Goal: Transaction & Acquisition: Purchase product/service

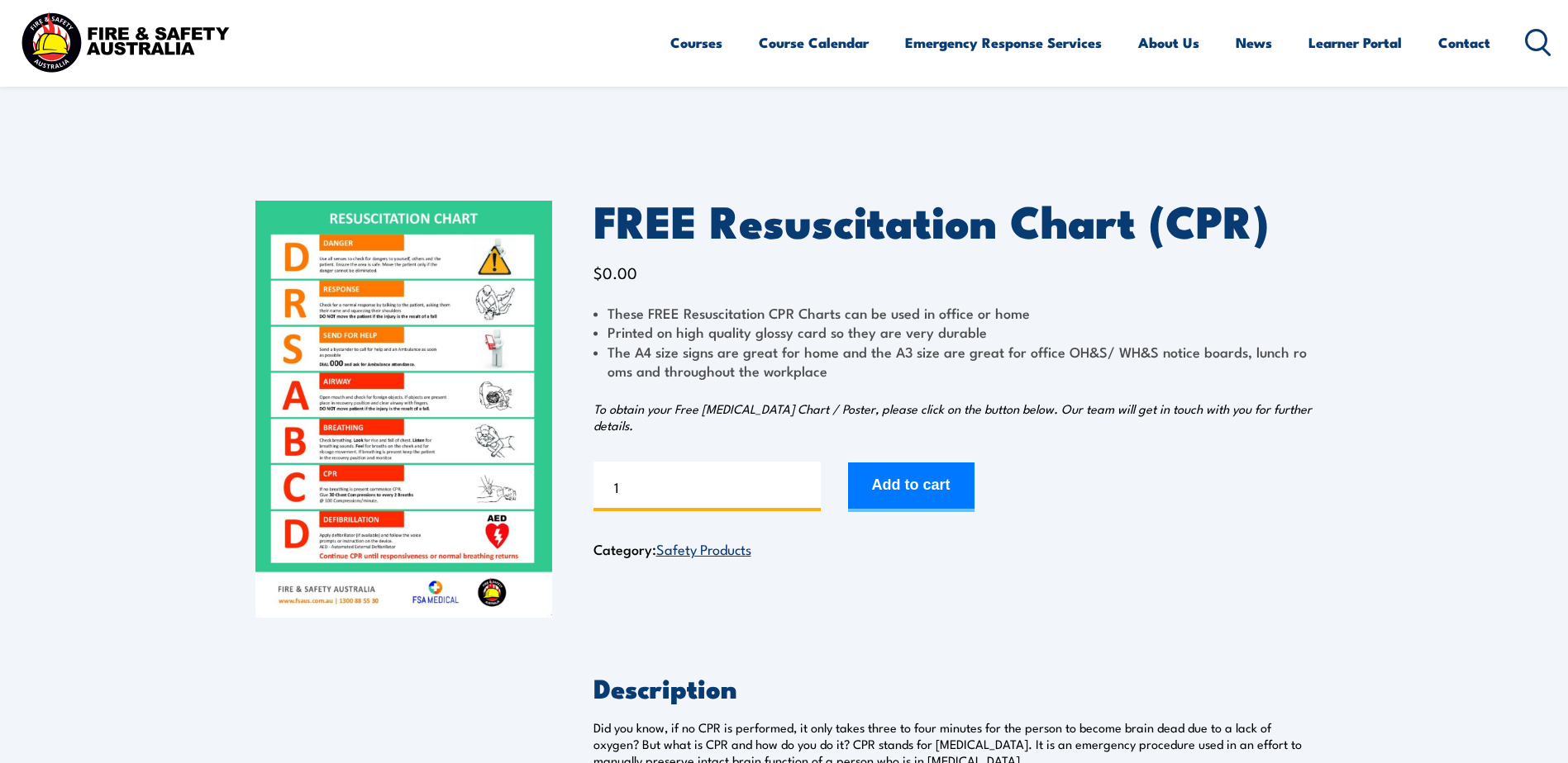
click at [656, 492] on input "1" at bounding box center [708, 487] width 228 height 49
click at [803, 482] on input "2" at bounding box center [708, 487] width 228 height 49
click at [803, 482] on input "3" at bounding box center [708, 487] width 228 height 49
click at [803, 482] on input "4" at bounding box center [708, 487] width 228 height 49
click at [803, 482] on input "5" at bounding box center [708, 487] width 228 height 49
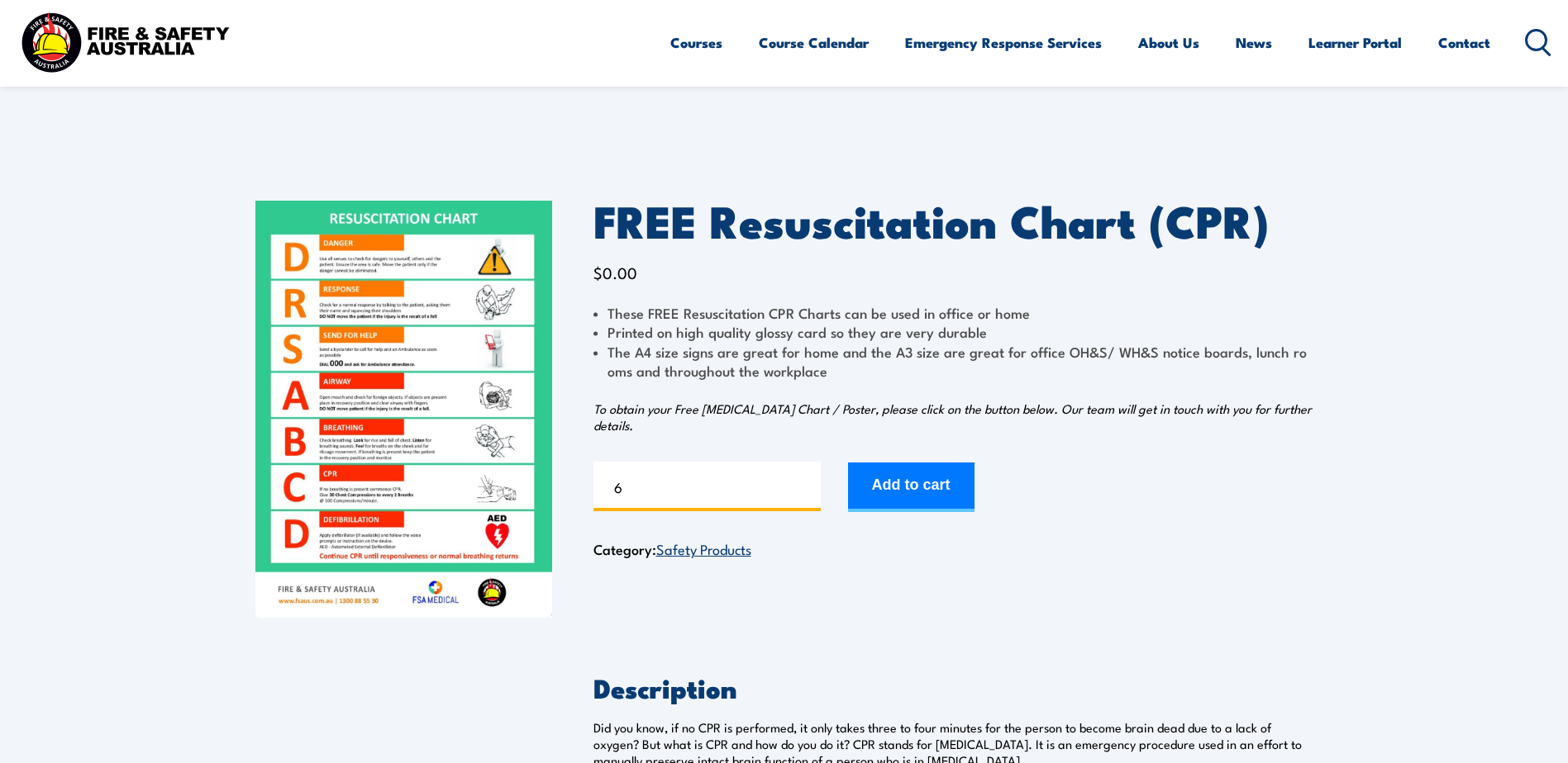
type input "6"
click at [803, 482] on input "6" at bounding box center [708, 487] width 228 height 49
click at [931, 484] on button "Add to cart" at bounding box center [911, 488] width 126 height 49
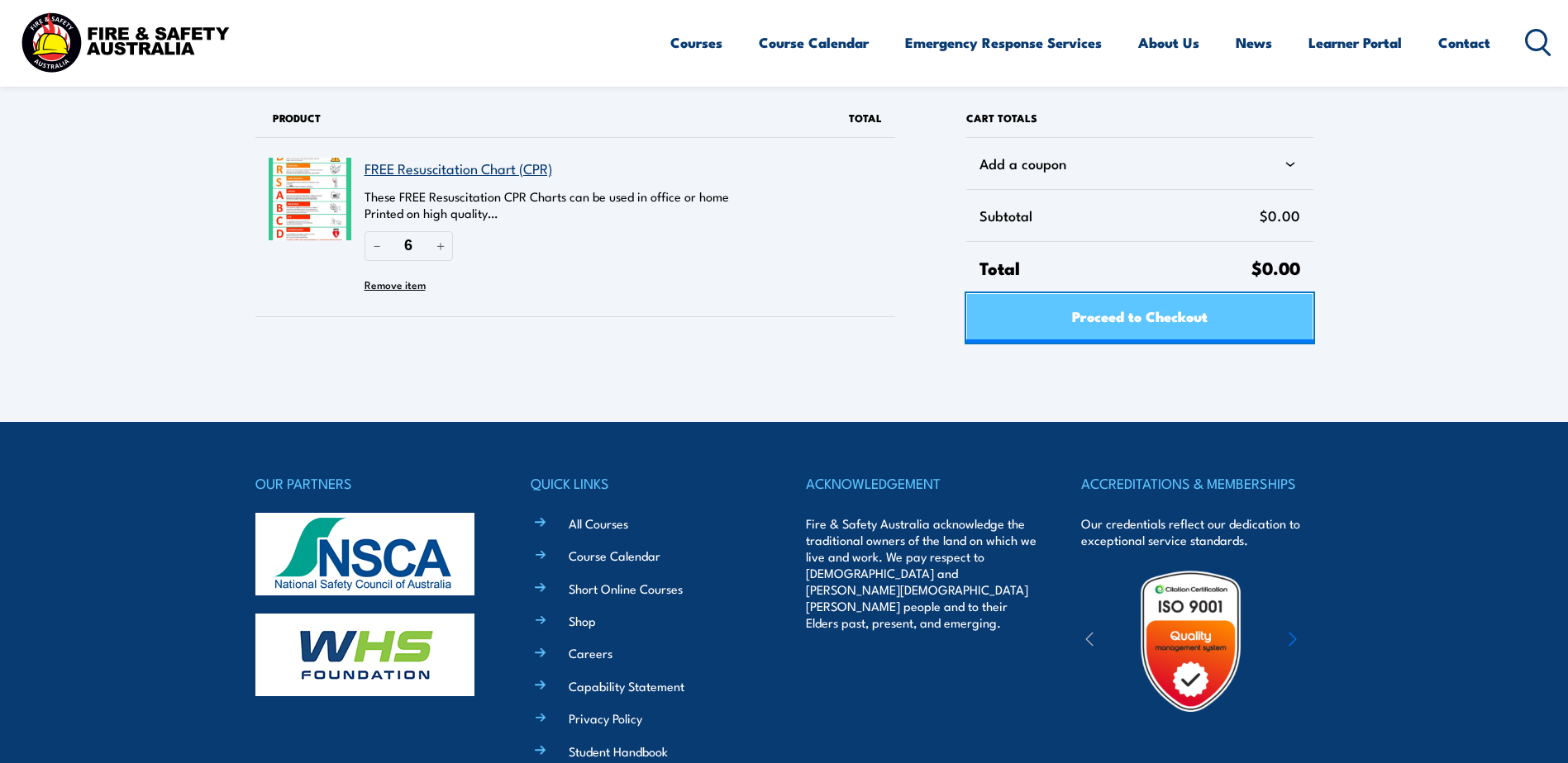
click at [1157, 317] on span "Proceed to Checkout" at bounding box center [1140, 316] width 136 height 44
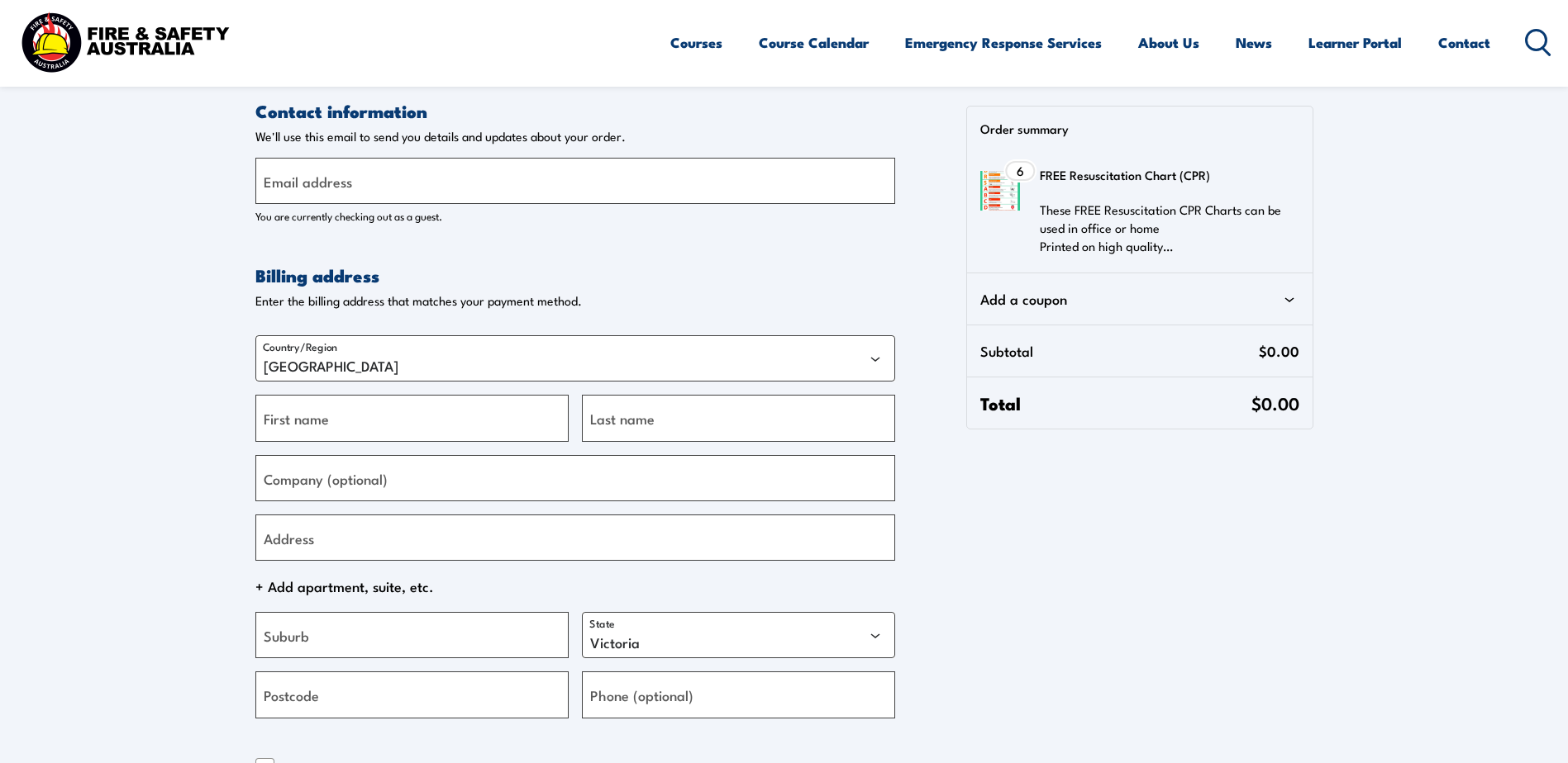
select select "VIC"
click at [428, 177] on input "Email address" at bounding box center [574, 181] width 640 height 46
type input "greg@winequip.com.au"
type input "Greg"
type input "Lowe"
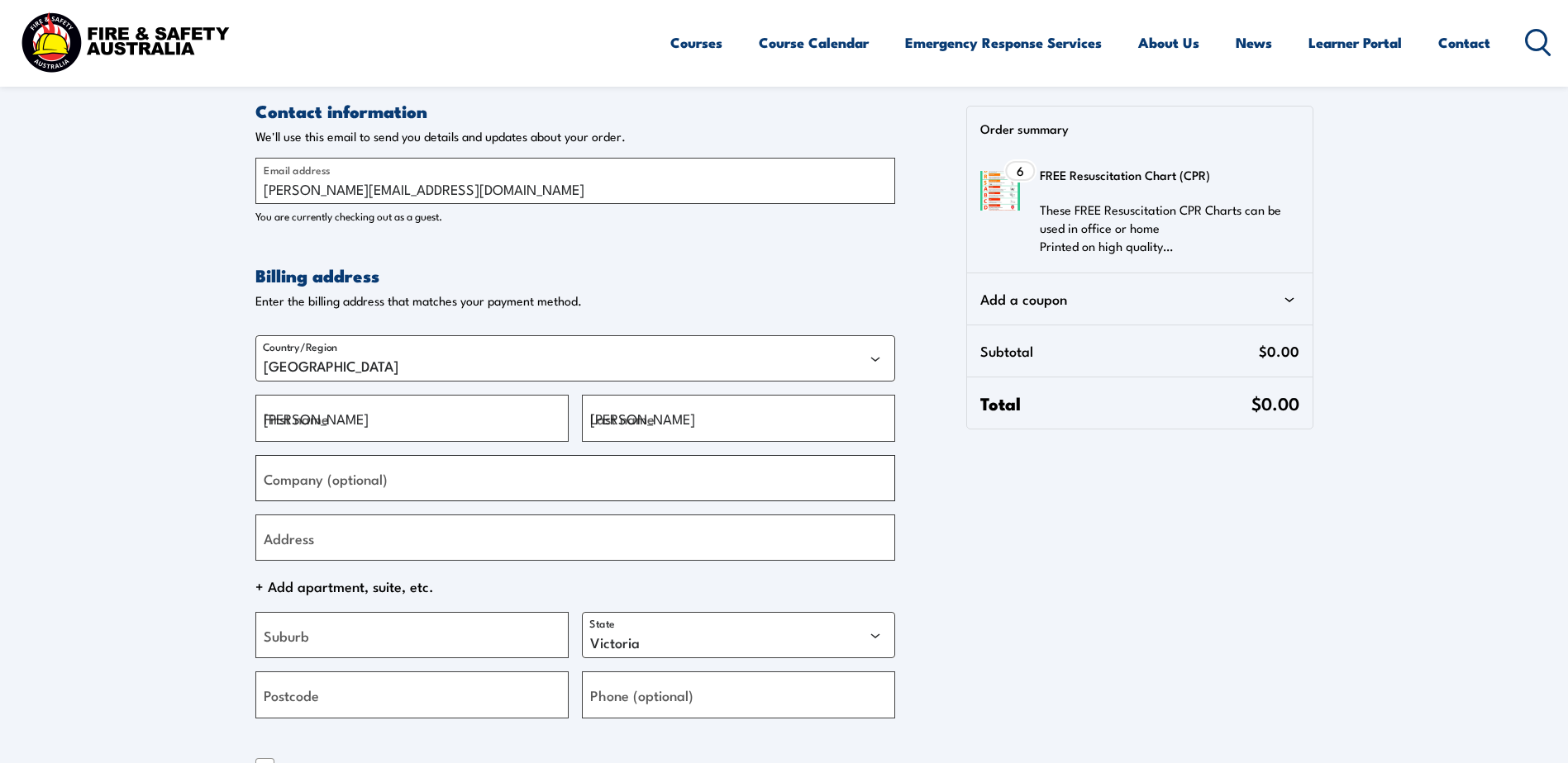
type input "Greg"
type input "10-18 Lucknow Cres"
type input "Thomastown"
type input "3074"
type input "+61400706058"
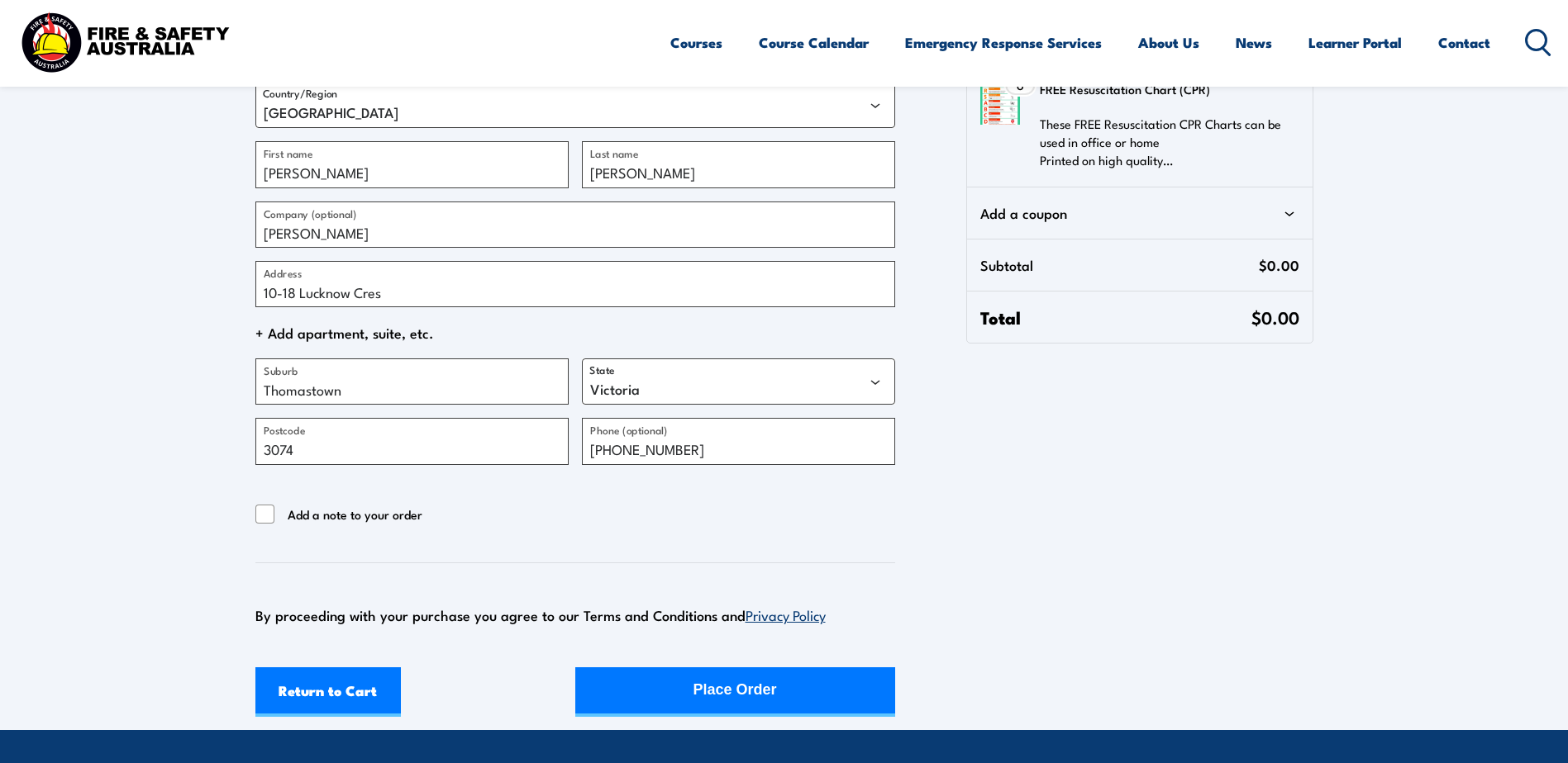
scroll to position [413, 0]
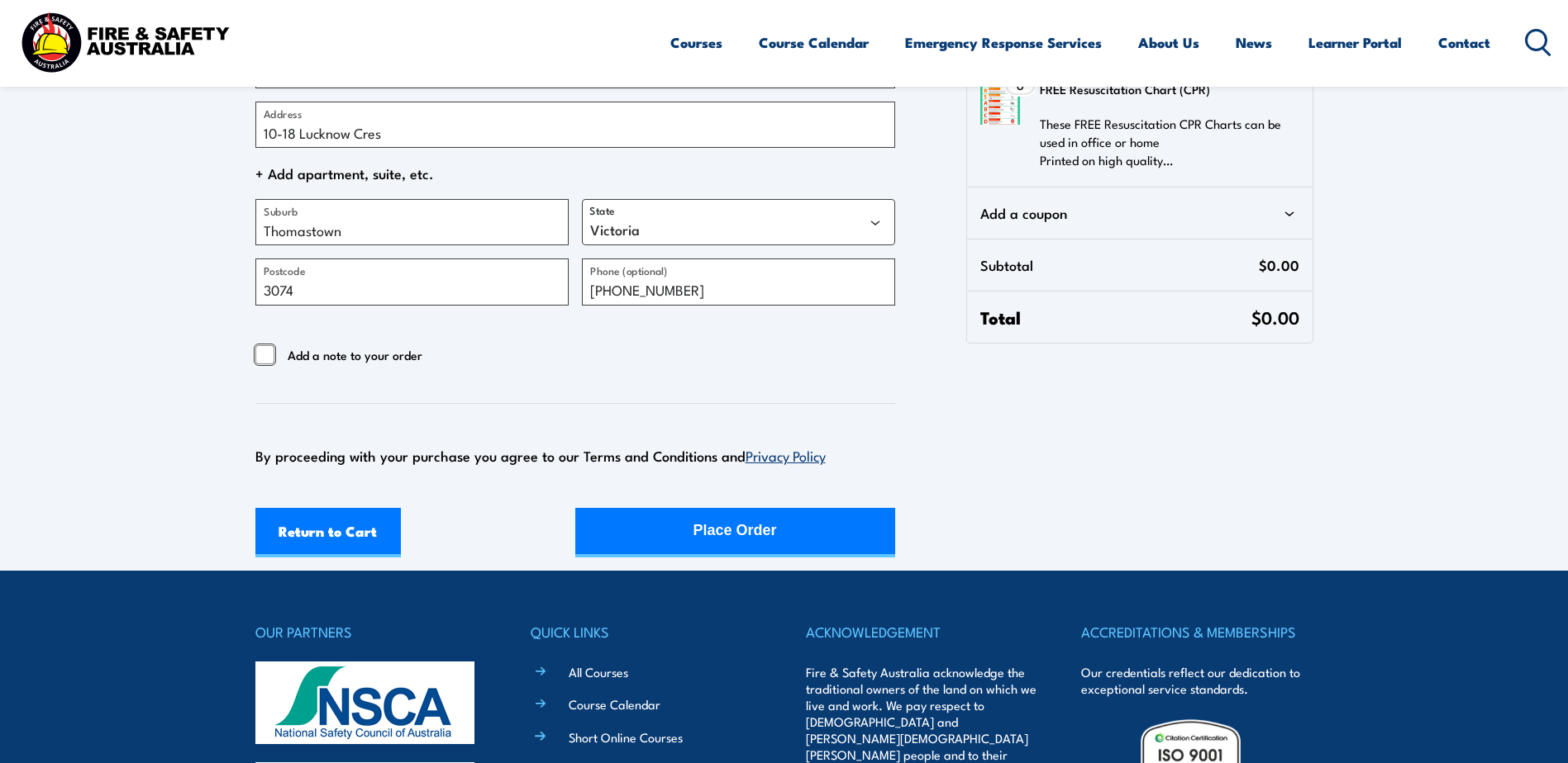
click at [264, 353] on input "Add a note to your order" at bounding box center [265, 355] width 19 height 19
checkbox input "true"
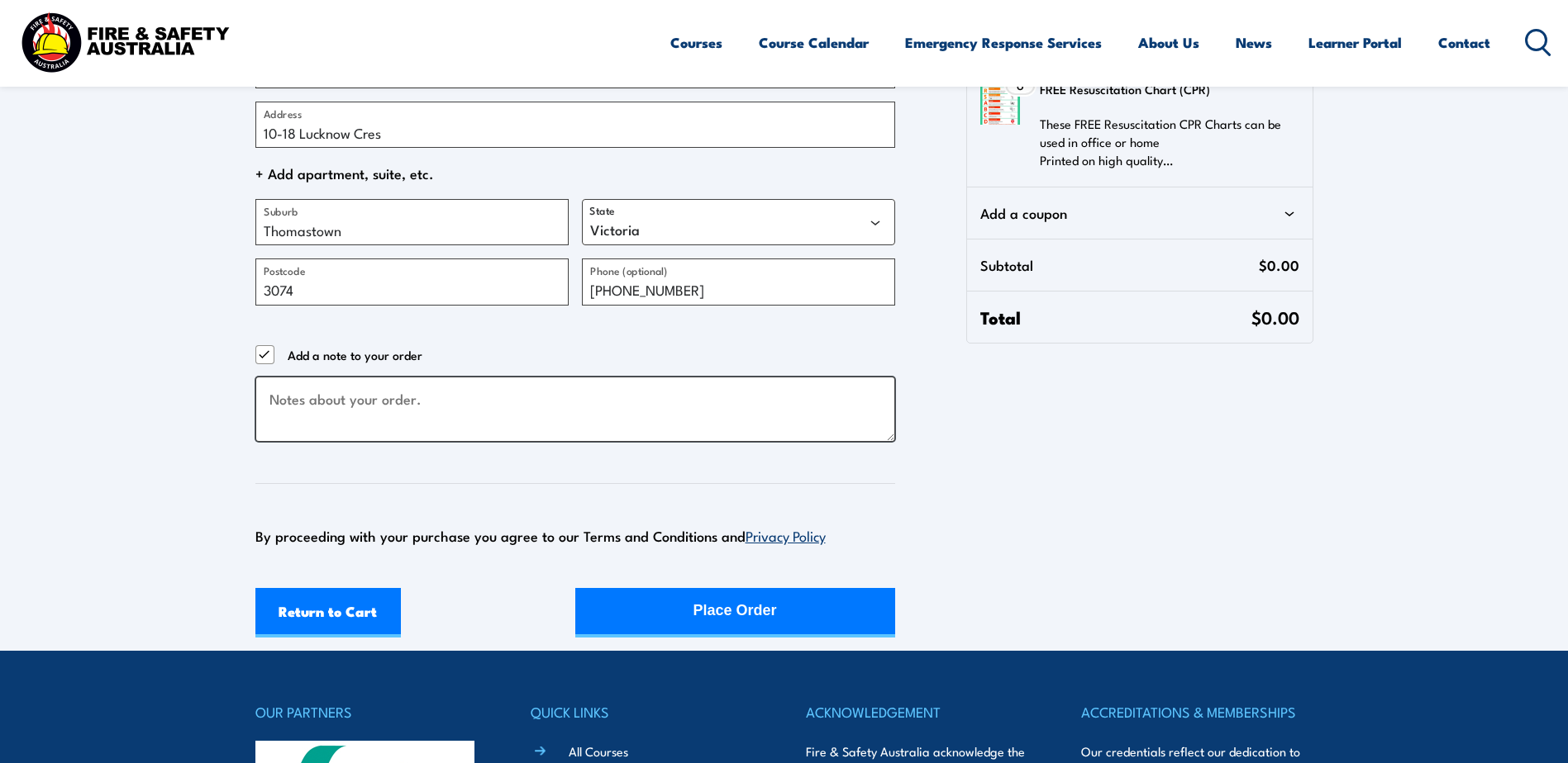
click at [496, 402] on textarea "Checkout" at bounding box center [574, 409] width 640 height 65
type textarea "A3 size please"
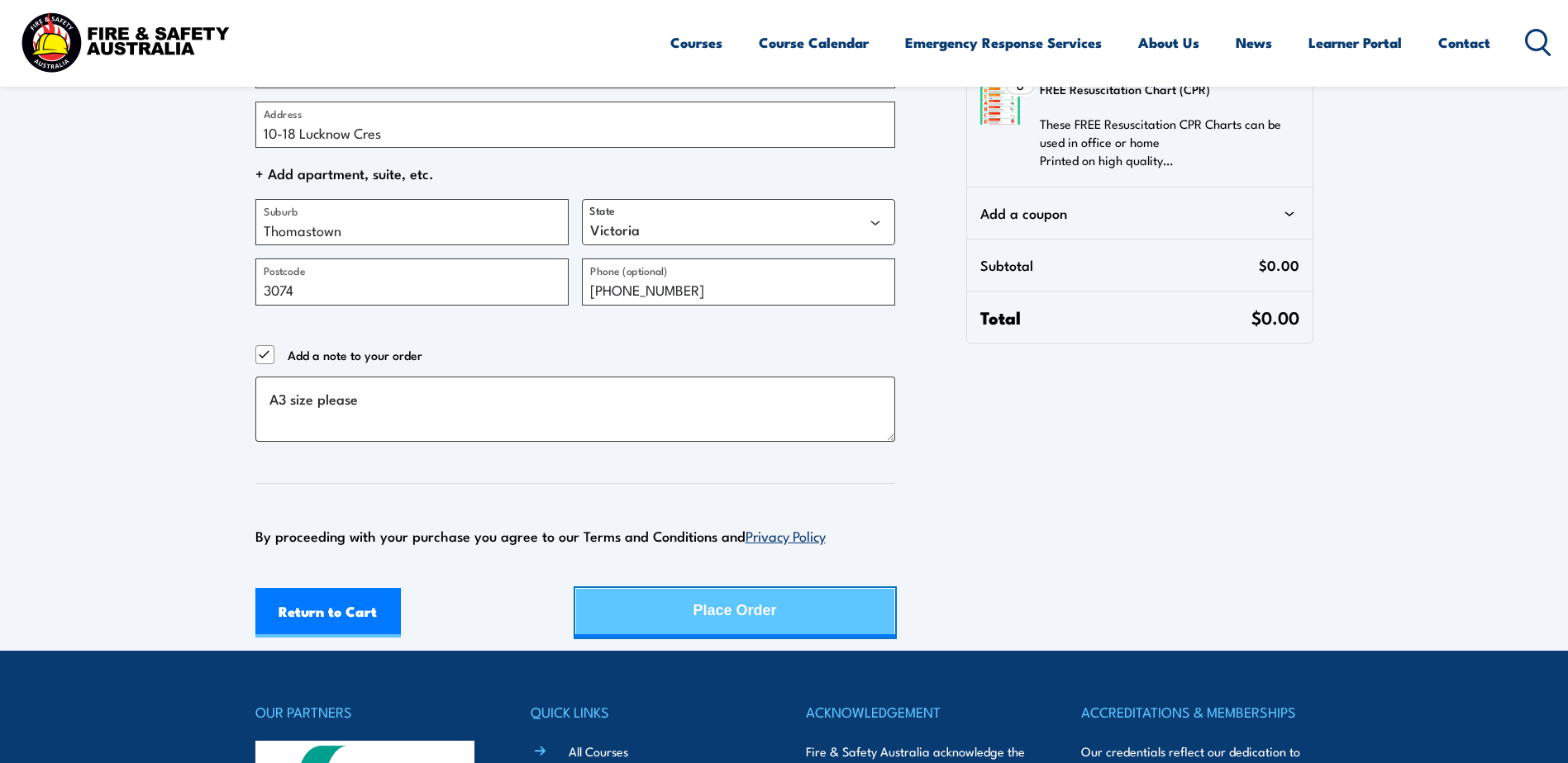
click at [737, 617] on div "Place Order" at bounding box center [735, 611] width 84 height 44
